Goal: Task Accomplishment & Management: Manage account settings

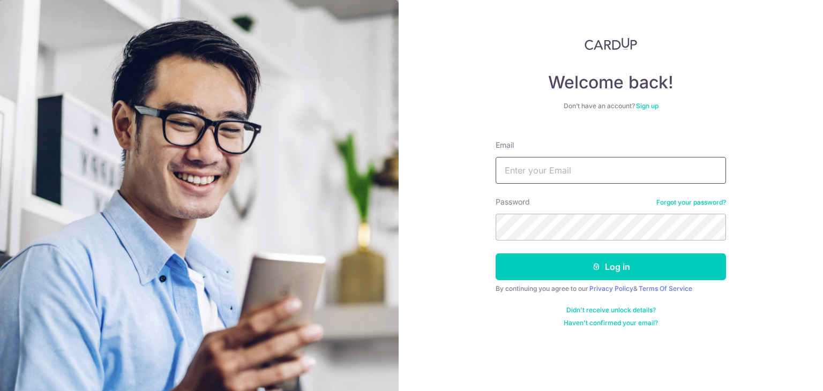
click at [590, 173] on input "Email" at bounding box center [611, 170] width 230 height 27
click at [590, 181] on input "Email" at bounding box center [611, 170] width 230 height 27
type input "HABAGLOBE@GMAIL.COM"
click at [496, 254] on button "Log in" at bounding box center [611, 267] width 230 height 27
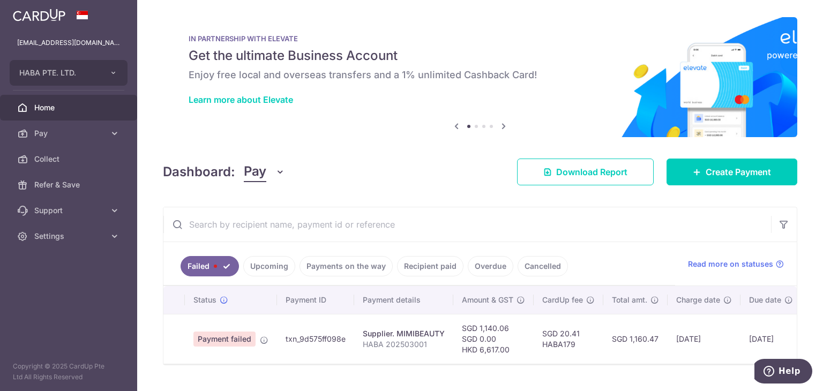
click at [442, 257] on link "Recipient paid" at bounding box center [430, 266] width 66 height 20
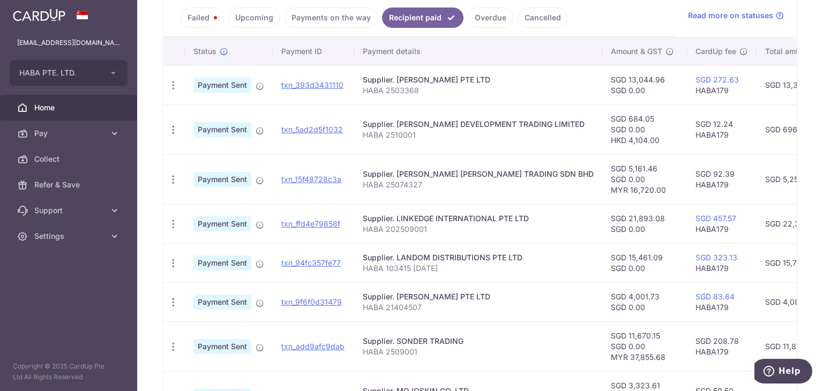
scroll to position [268, 0]
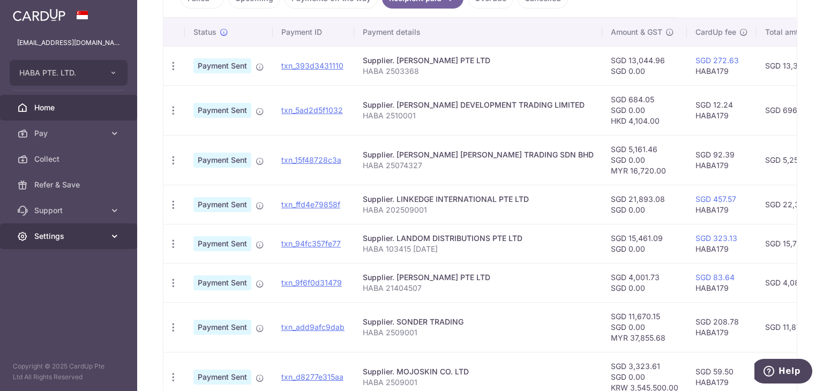
click at [42, 228] on link "Settings" at bounding box center [68, 237] width 137 height 26
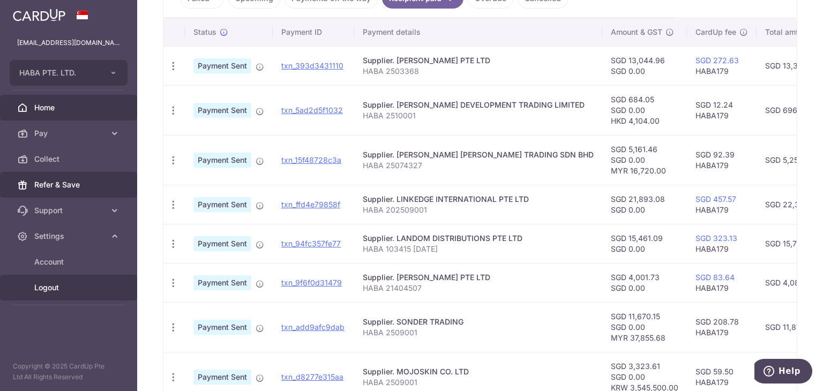
drag, startPoint x: 78, startPoint y: 289, endPoint x: 117, endPoint y: 193, distance: 103.4
click at [78, 289] on span "Logout" at bounding box center [69, 287] width 71 height 11
